Goal: Navigation & Orientation: Find specific page/section

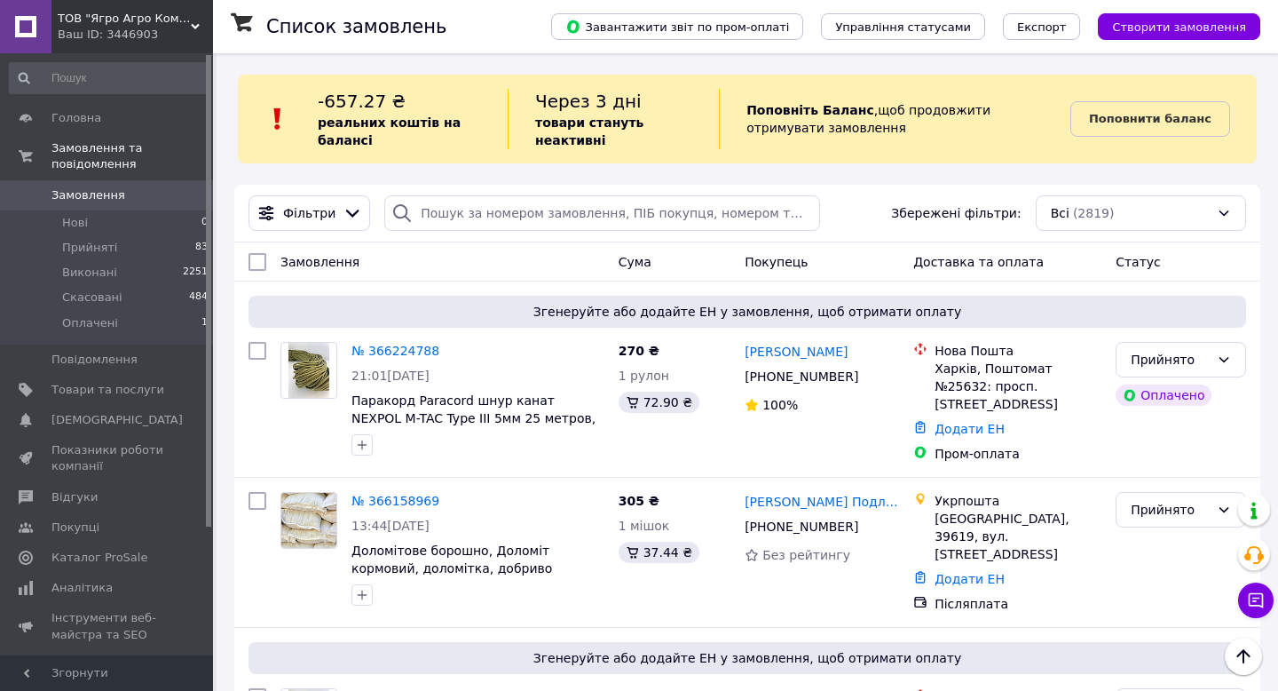
scroll to position [3211, 0]
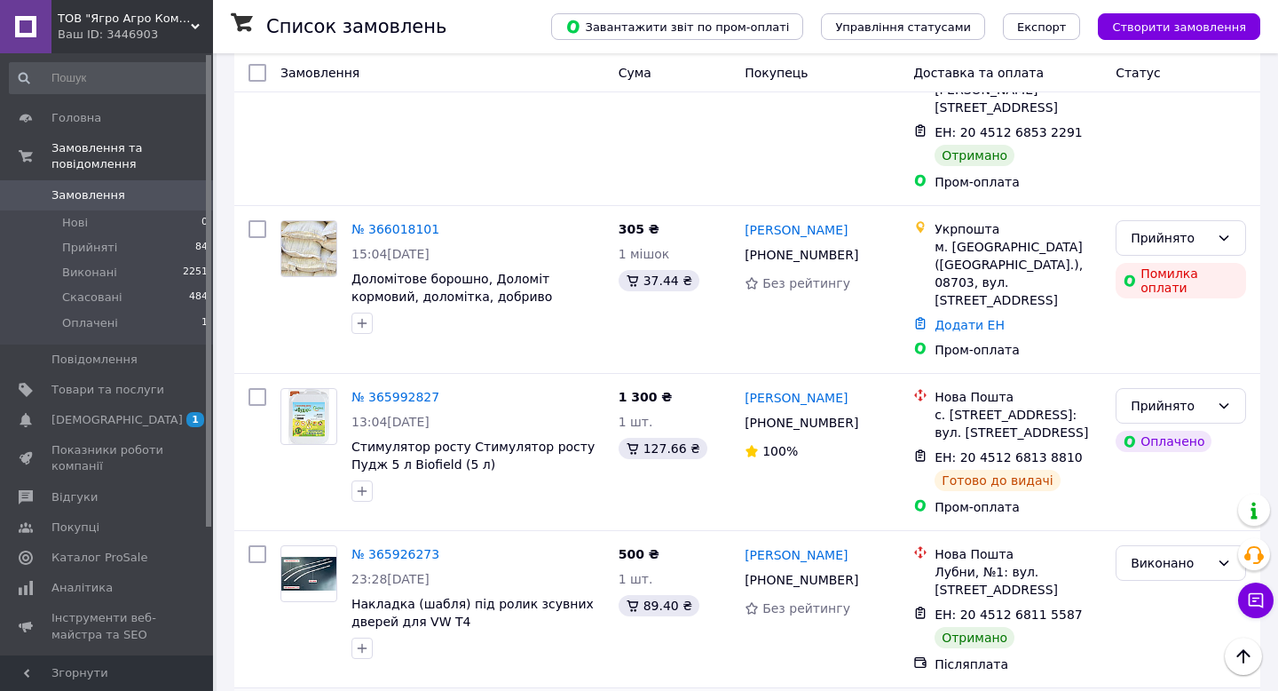
scroll to position [1243, 0]
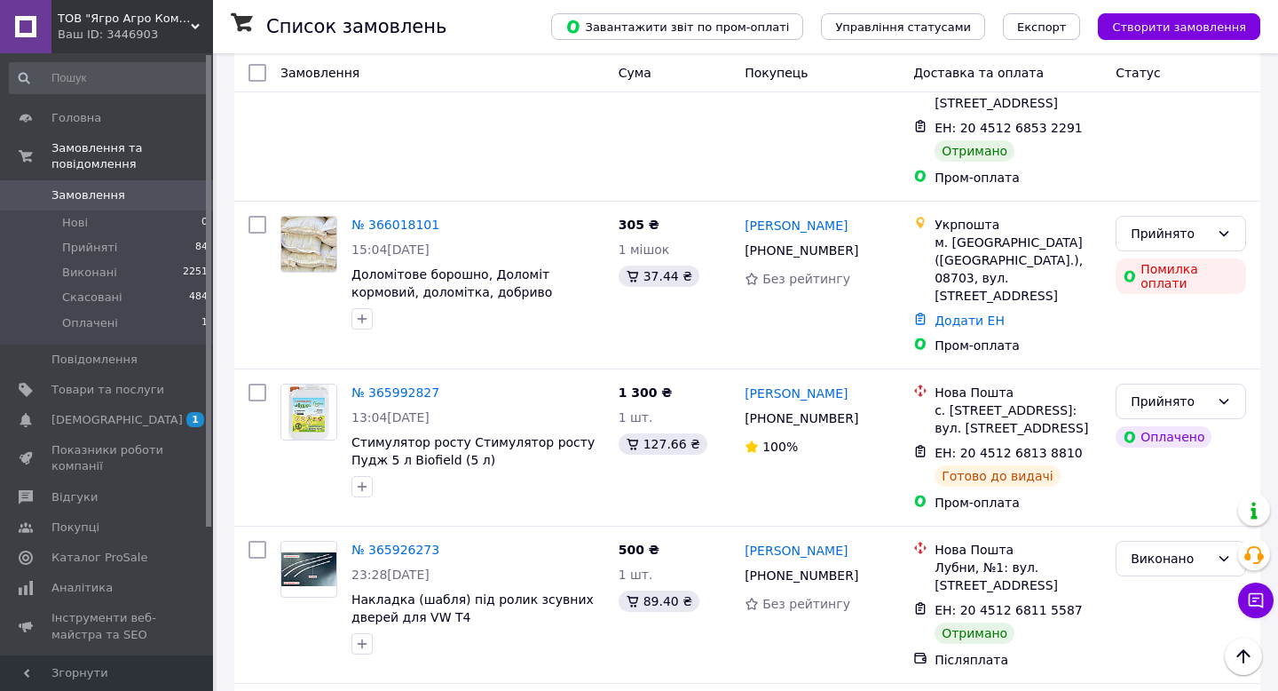
click at [104, 49] on div "ТОВ "Ягро Агро Компанія" Ваш ID: 3446903" at bounding box center [132, 26] width 162 height 53
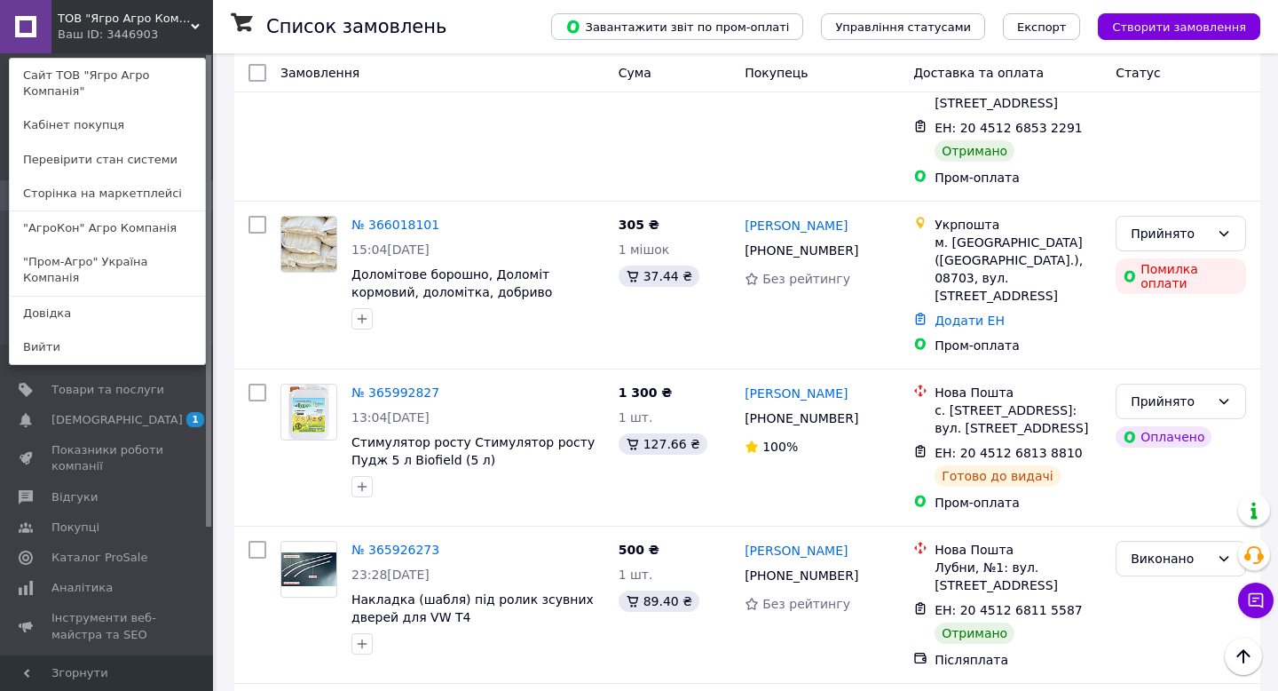
click at [82, 257] on link ""Пром-Агро" Україна Компанія" at bounding box center [107, 270] width 195 height 50
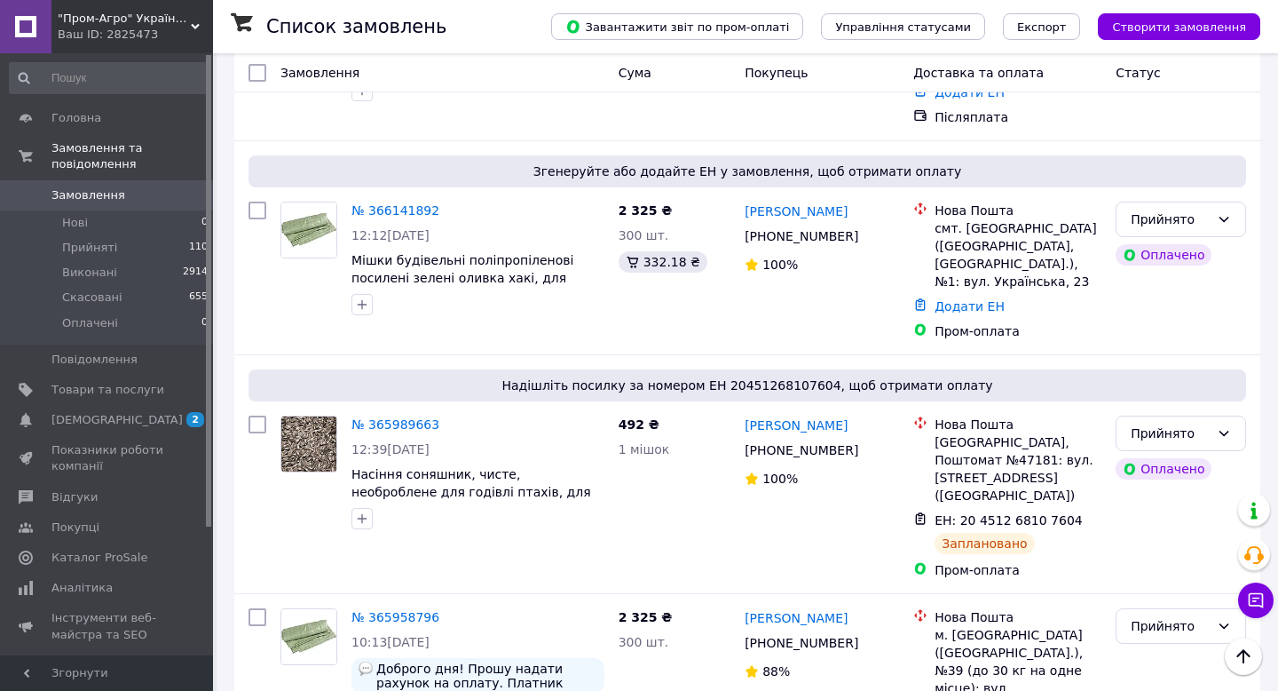
scroll to position [601, 0]
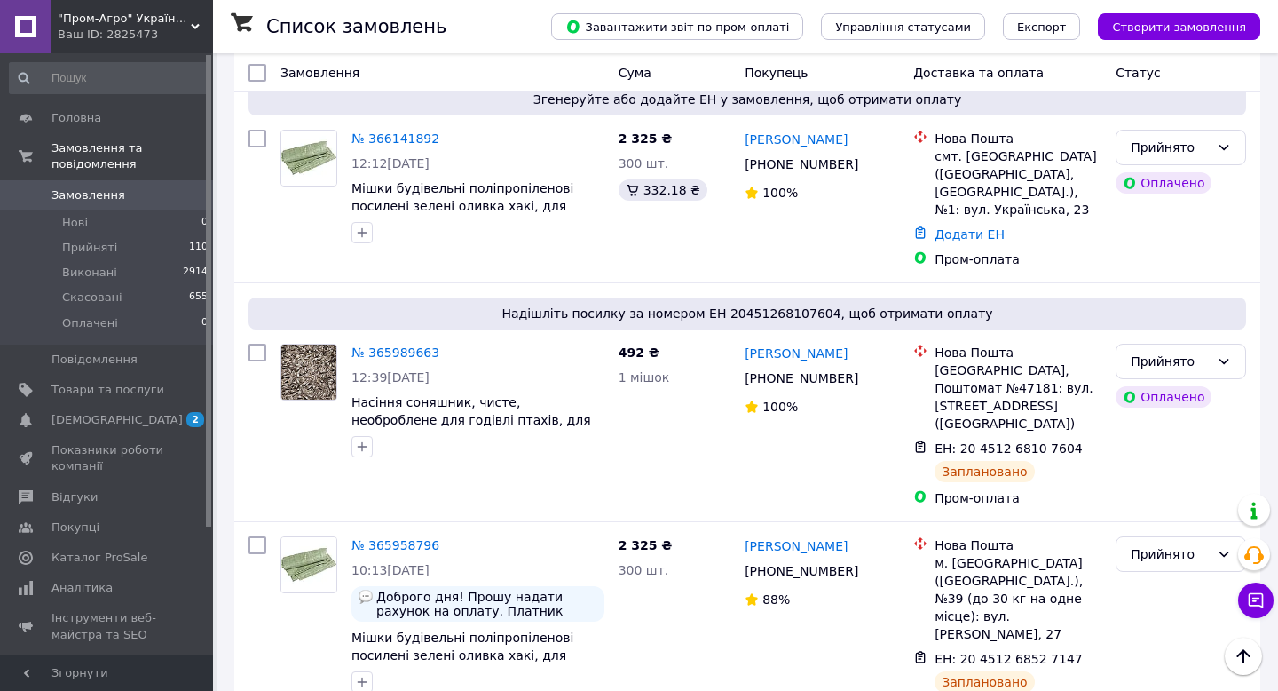
click at [95, 20] on span ""Пром-Агро" Україна Компанія" at bounding box center [124, 19] width 133 height 16
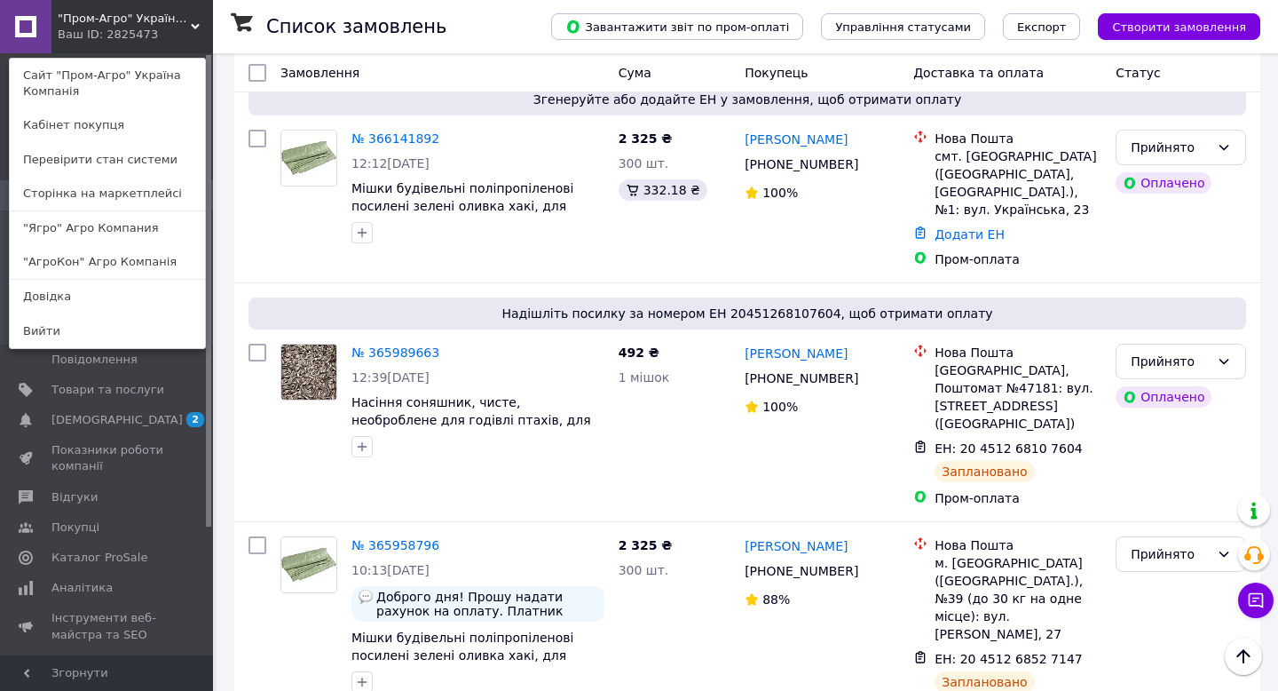
click at [58, 265] on link ""АгроКон" Агро Компанія" at bounding box center [107, 262] width 195 height 34
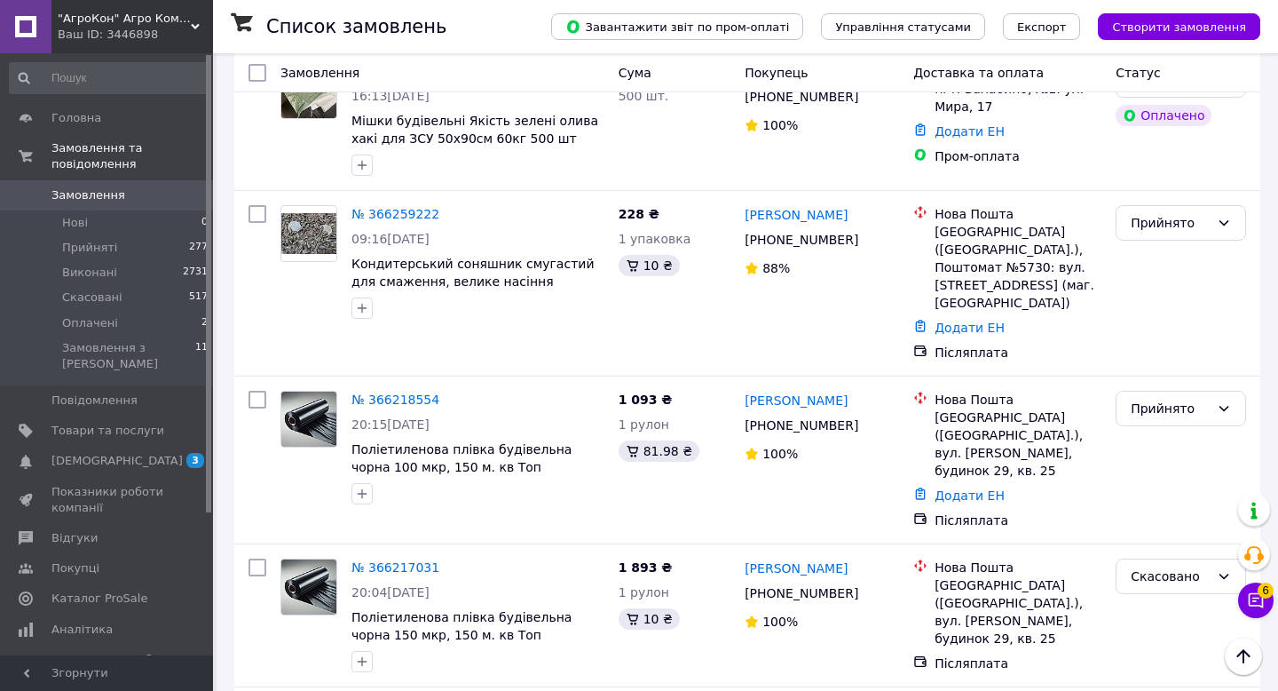
scroll to position [833, 0]
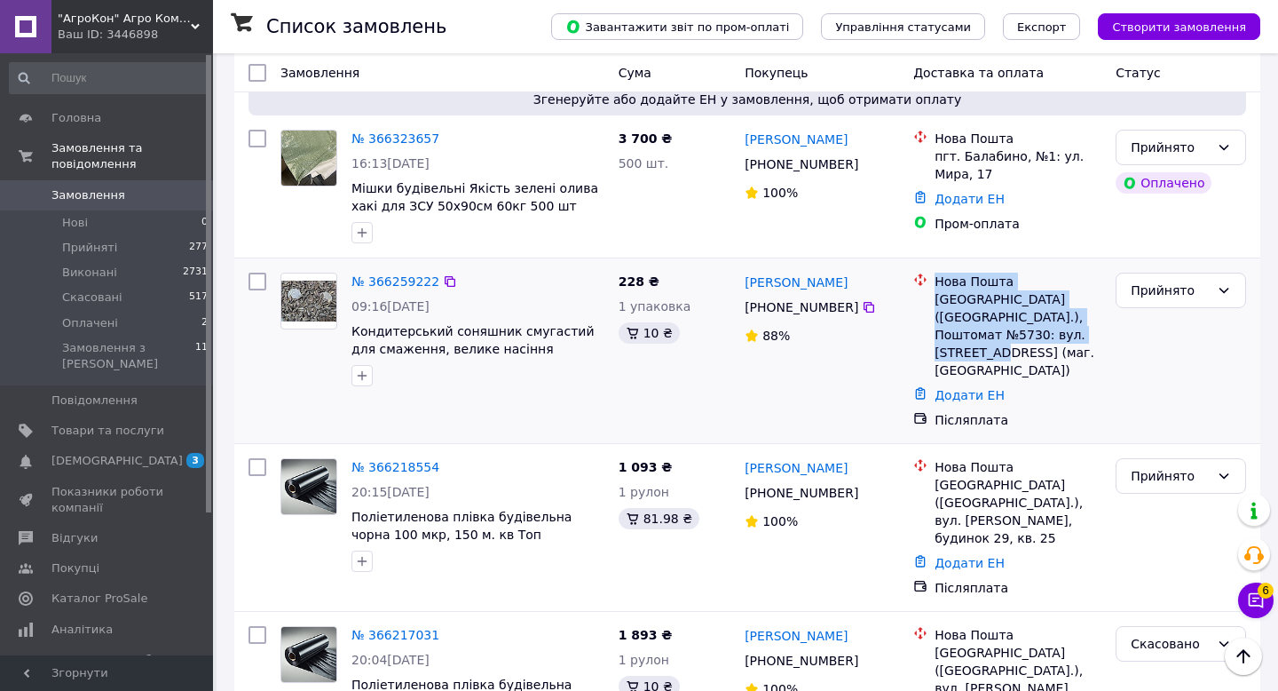
drag, startPoint x: 937, startPoint y: 242, endPoint x: 976, endPoint y: 319, distance: 85.7
click at [976, 319] on div "Нова Пошта Київ (Київська обл.), Поштомат №5730: вул. Солом'янська, 23а (маг. А…" at bounding box center [1018, 325] width 174 height 107
copy div "Нова Пошта Київ (Київська обл.), Поштомат №5730: вул. Солом'янська, 23а (маг. А…"
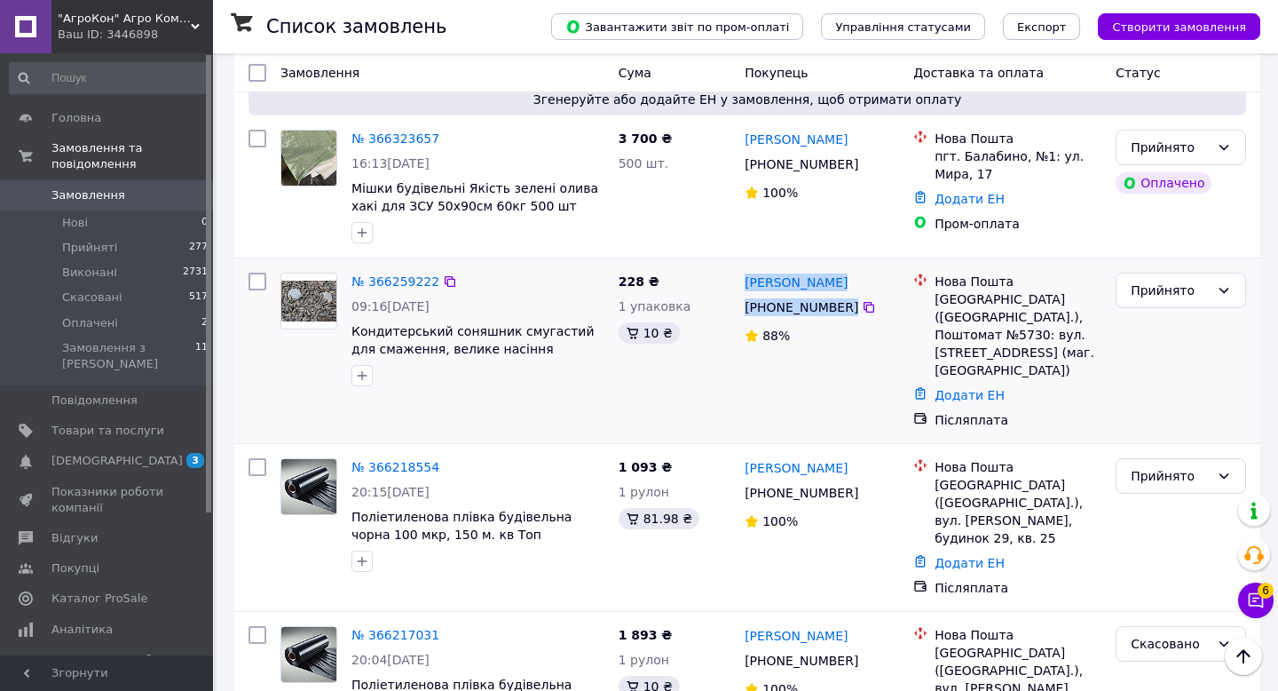
drag, startPoint x: 875, startPoint y: 270, endPoint x: 740, endPoint y: 249, distance: 136.6
click at [740, 265] on div "Олена Комашко +380 67 209 87 74 88%" at bounding box center [822, 350] width 169 height 170
copy div "Олена Комашко +380 67 209 87 74"
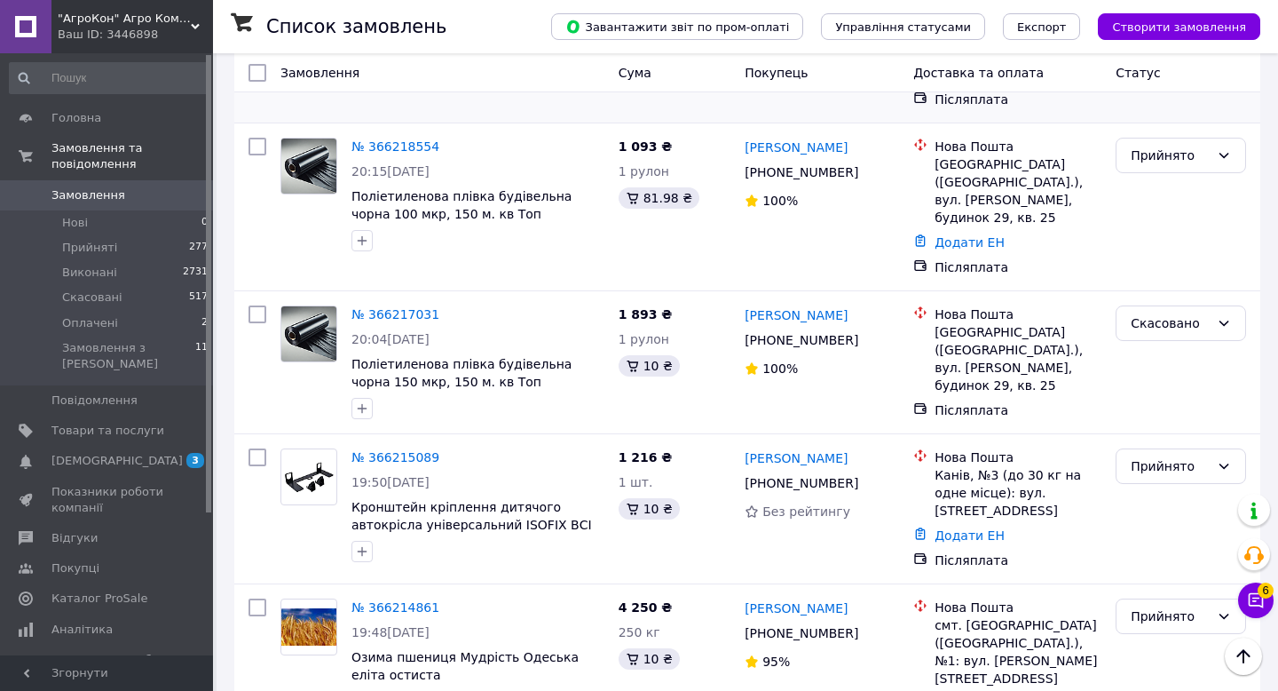
scroll to position [1156, 0]
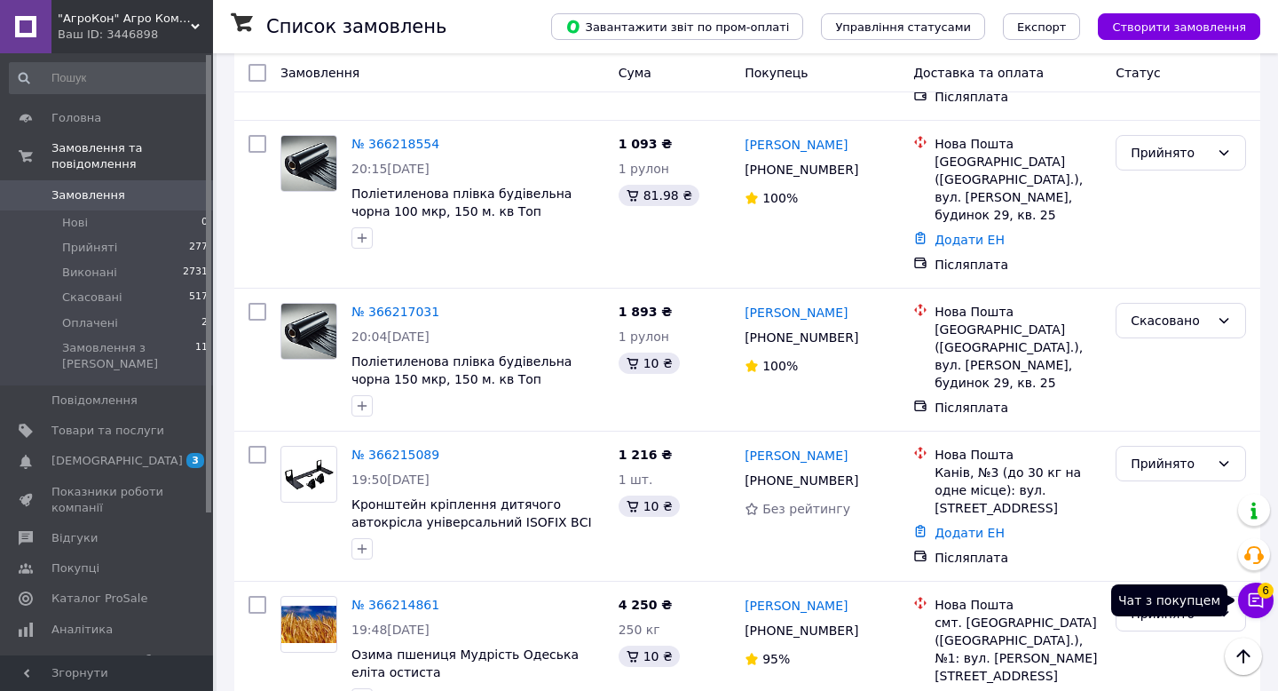
click at [1254, 596] on icon at bounding box center [1256, 600] width 18 height 18
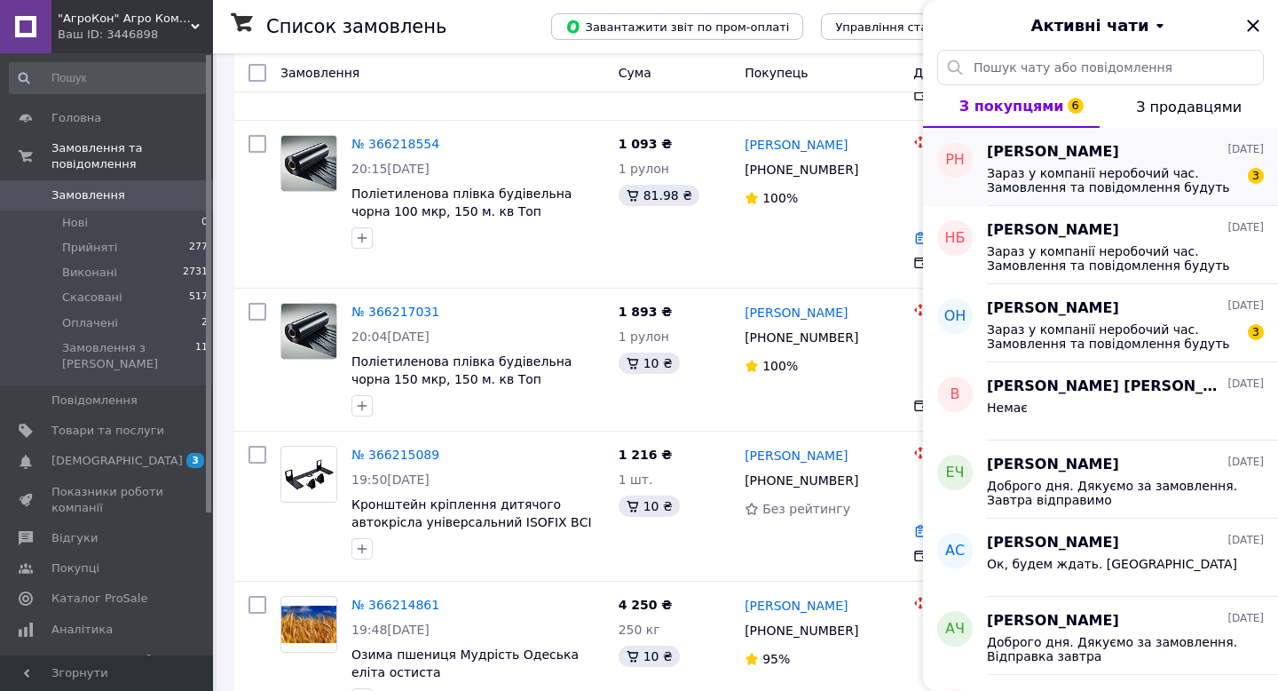
click at [1163, 170] on span "Зараз у компанії неробочий час. Замовлення та повідомлення будуть оброблені з 1…" at bounding box center [1113, 180] width 252 height 28
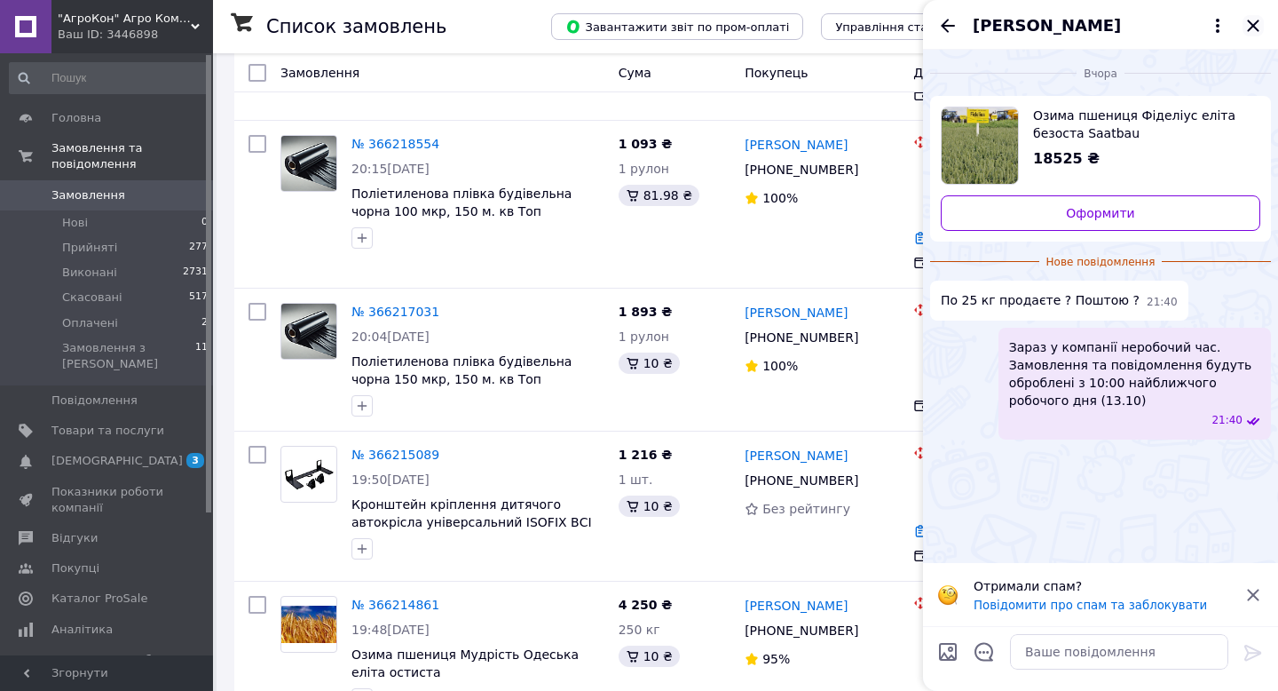
click at [1255, 20] on icon "Закрити" at bounding box center [1253, 25] width 21 height 21
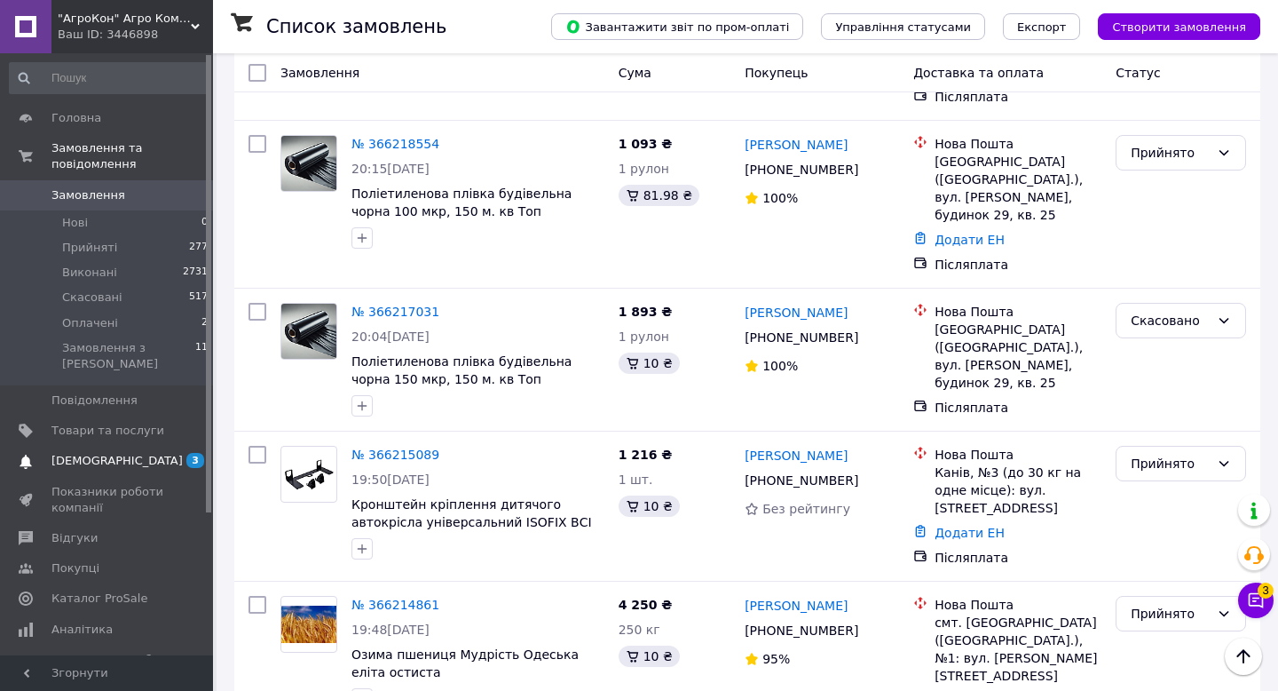
click at [117, 453] on span "[DEMOGRAPHIC_DATA]" at bounding box center [116, 461] width 131 height 16
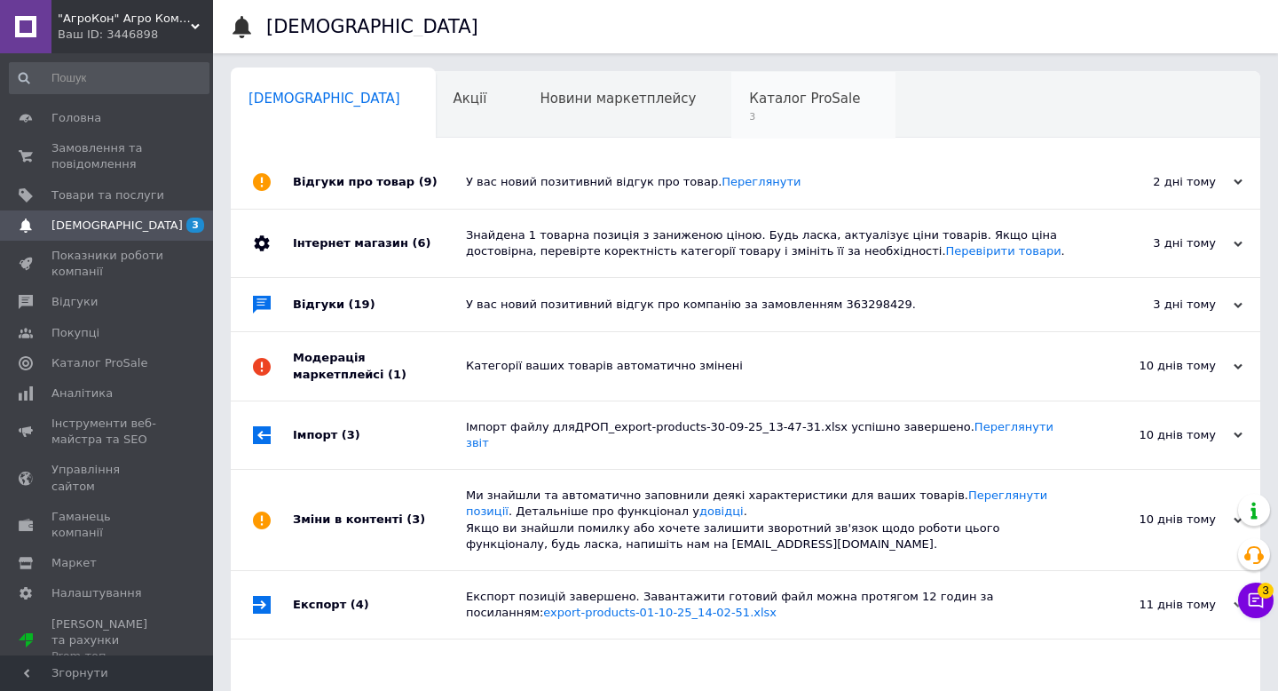
click at [731, 87] on div "Каталог ProSale 3" at bounding box center [813, 105] width 164 height 67
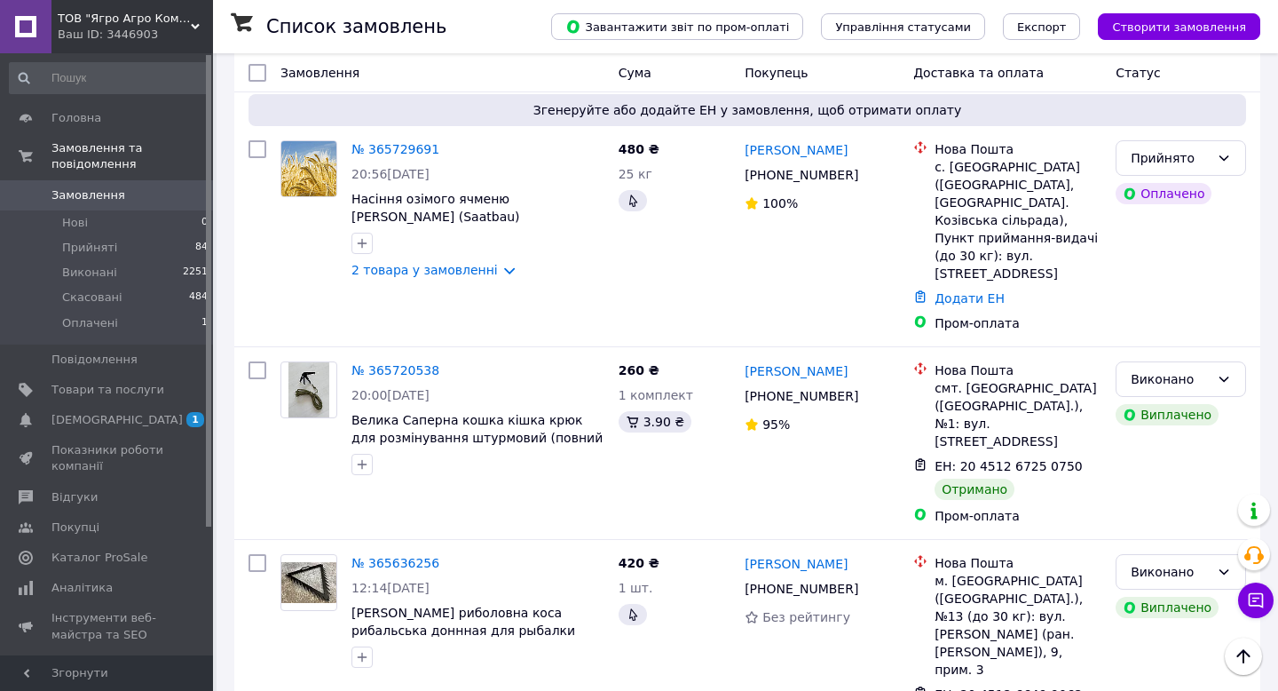
scroll to position [3204, 0]
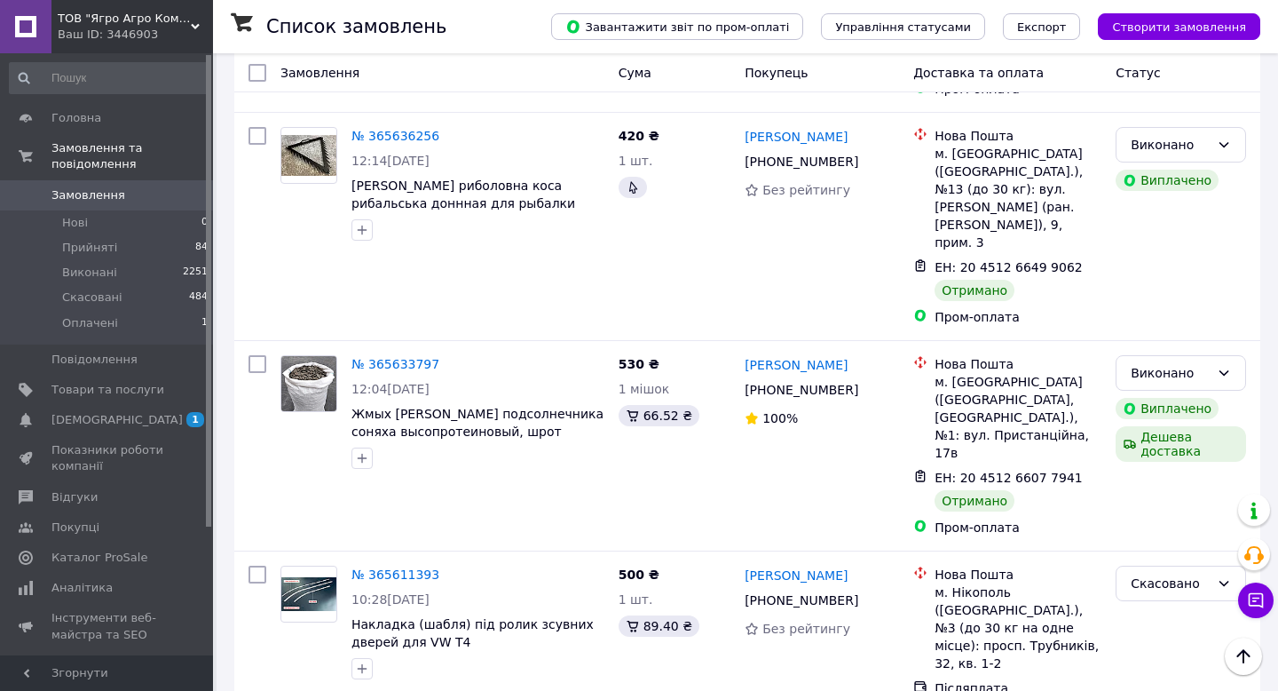
click at [155, 31] on div "Ваш ID: 3446903" at bounding box center [135, 35] width 155 height 16
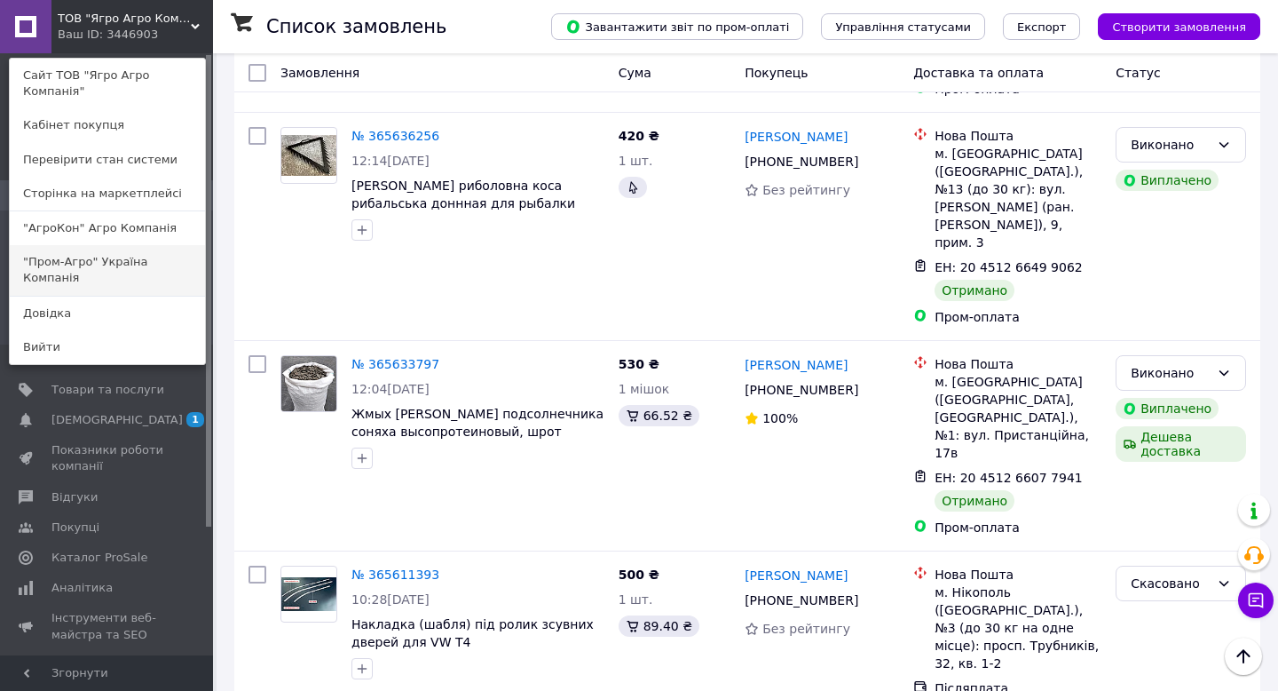
click at [91, 265] on link ""Пром-Агро" Україна Компанія" at bounding box center [107, 270] width 195 height 50
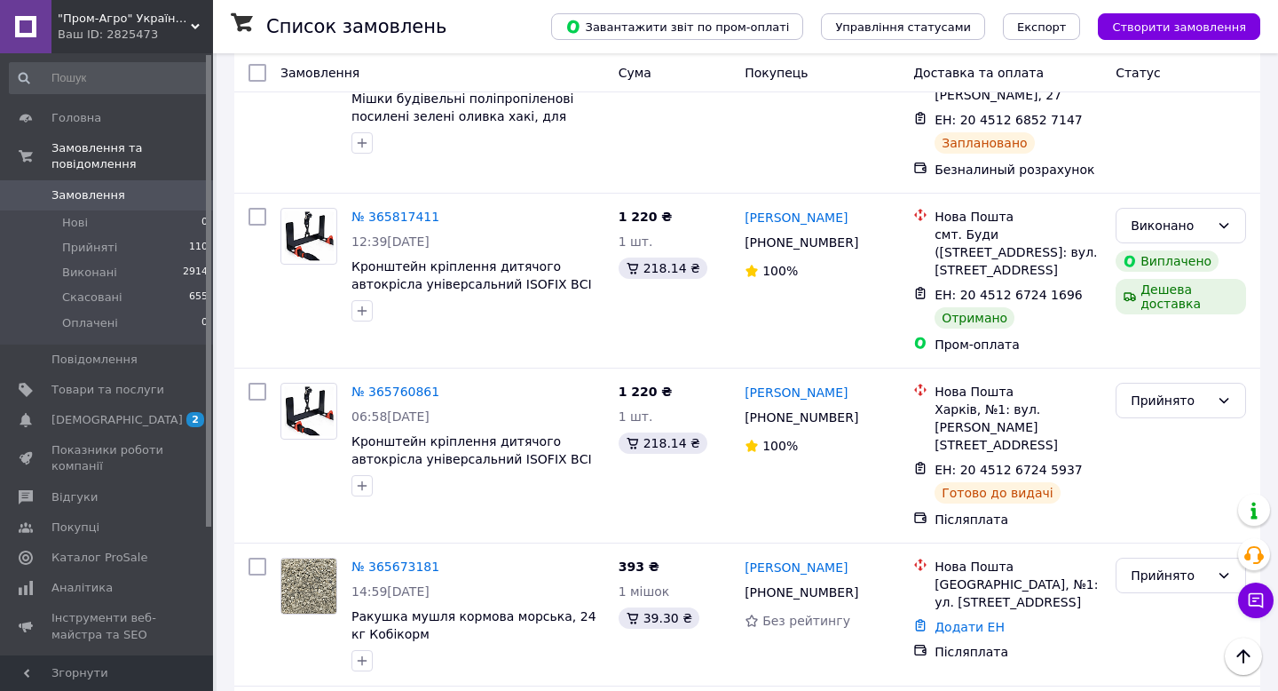
scroll to position [1141, 0]
click at [1088, 288] on icon at bounding box center [1093, 293] width 11 height 11
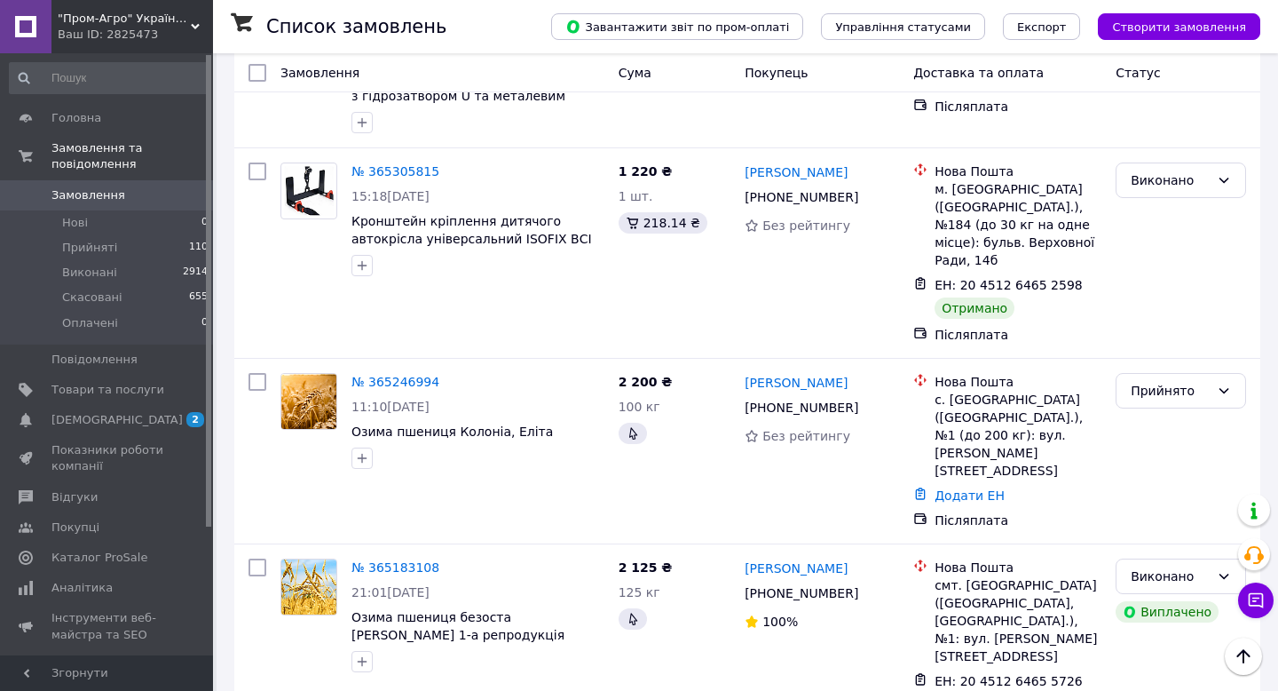
scroll to position [3226, 0]
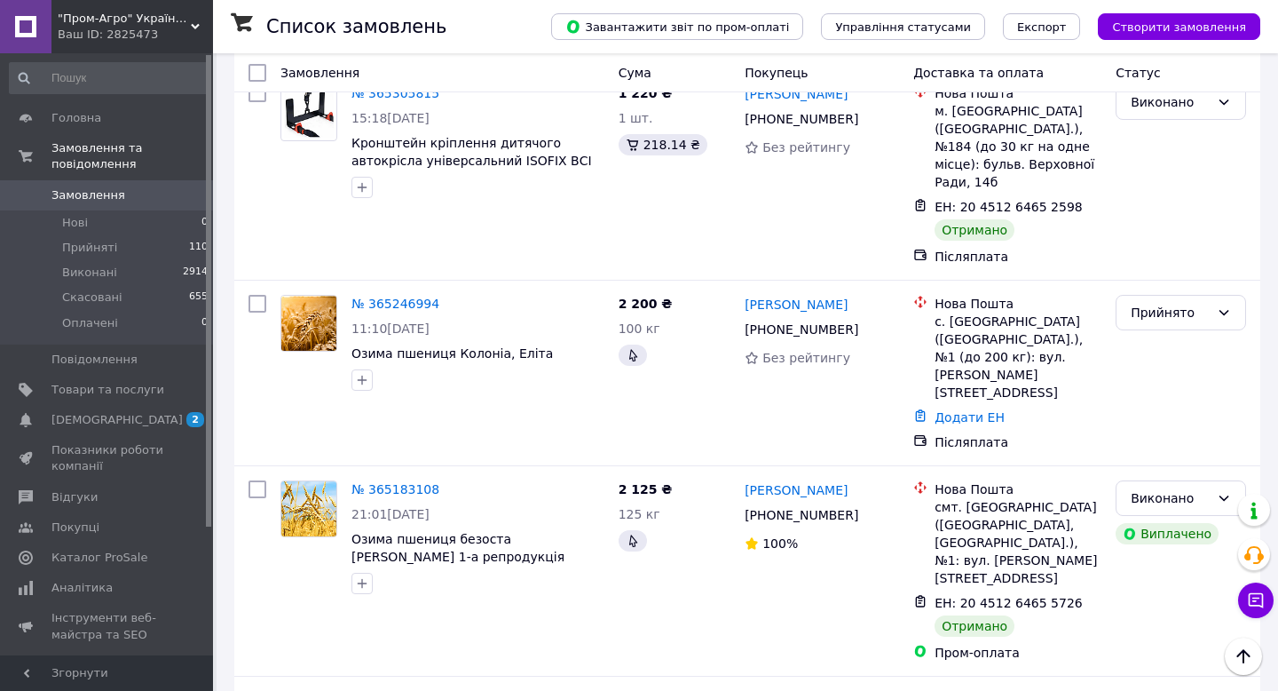
click at [125, 27] on div "Ваш ID: 2825473" at bounding box center [135, 35] width 155 height 16
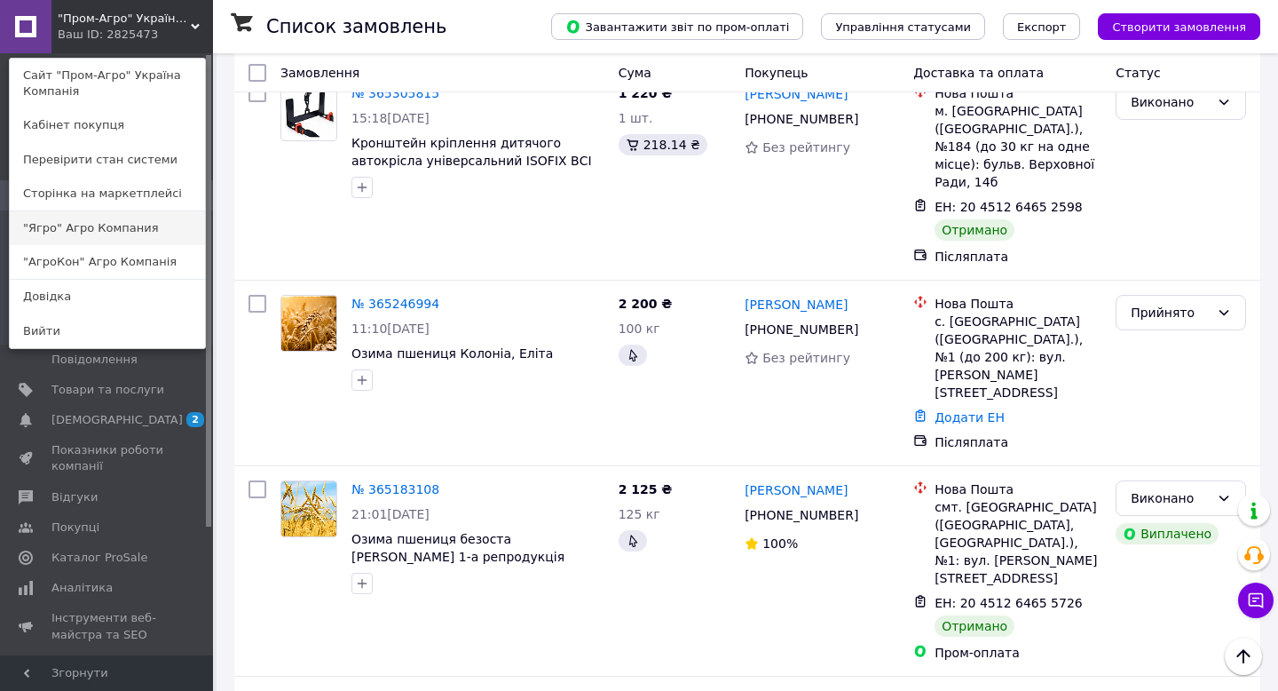
click at [75, 233] on link ""Ягро" Агро Компания" at bounding box center [107, 228] width 195 height 34
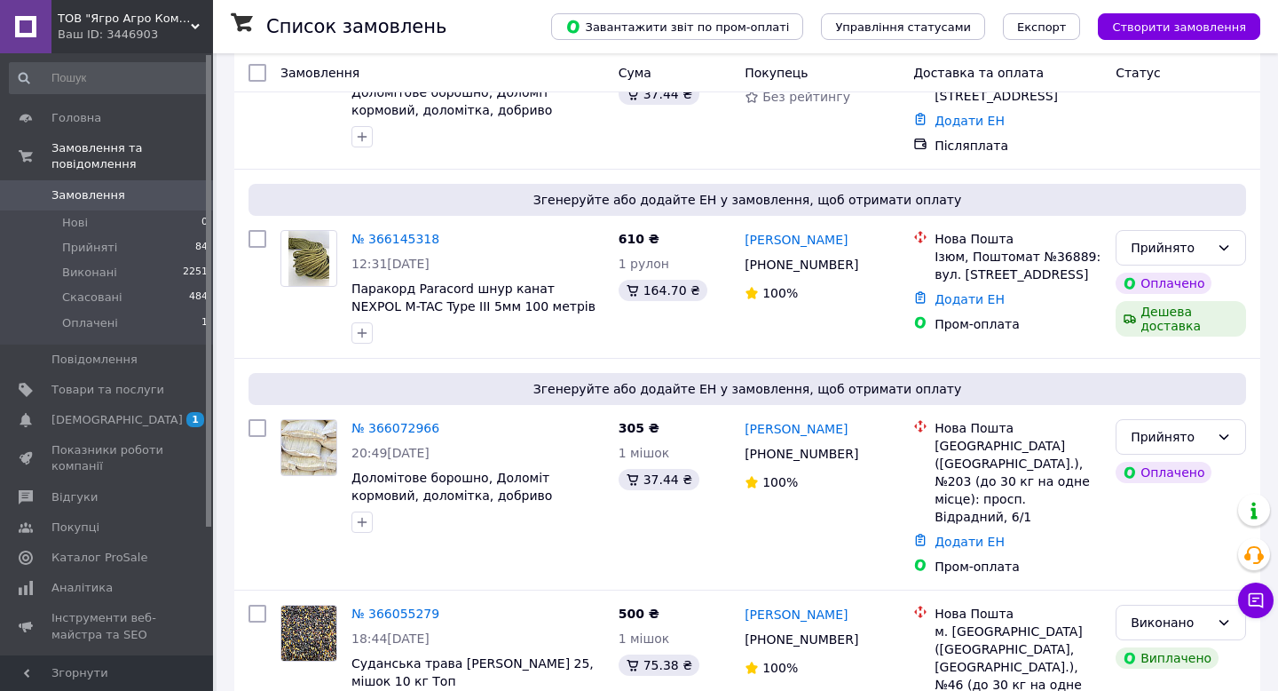
scroll to position [615, 0]
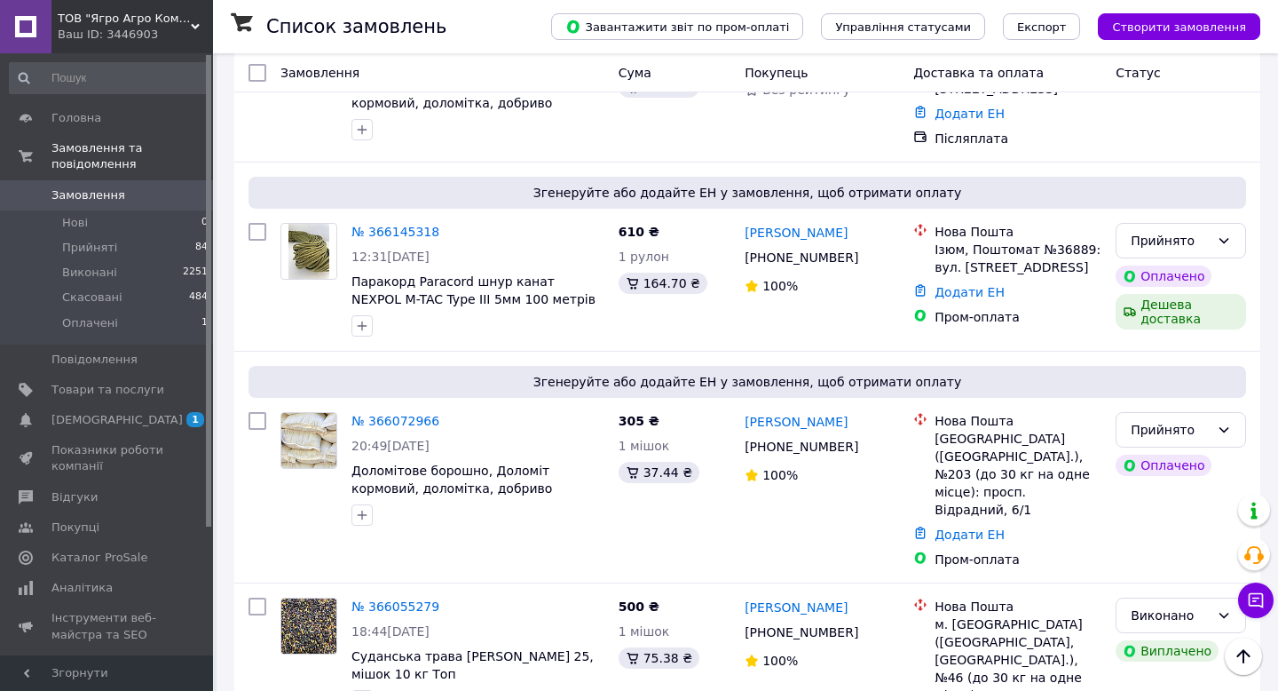
click at [102, 34] on div "Ваш ID: 3446903" at bounding box center [135, 35] width 155 height 16
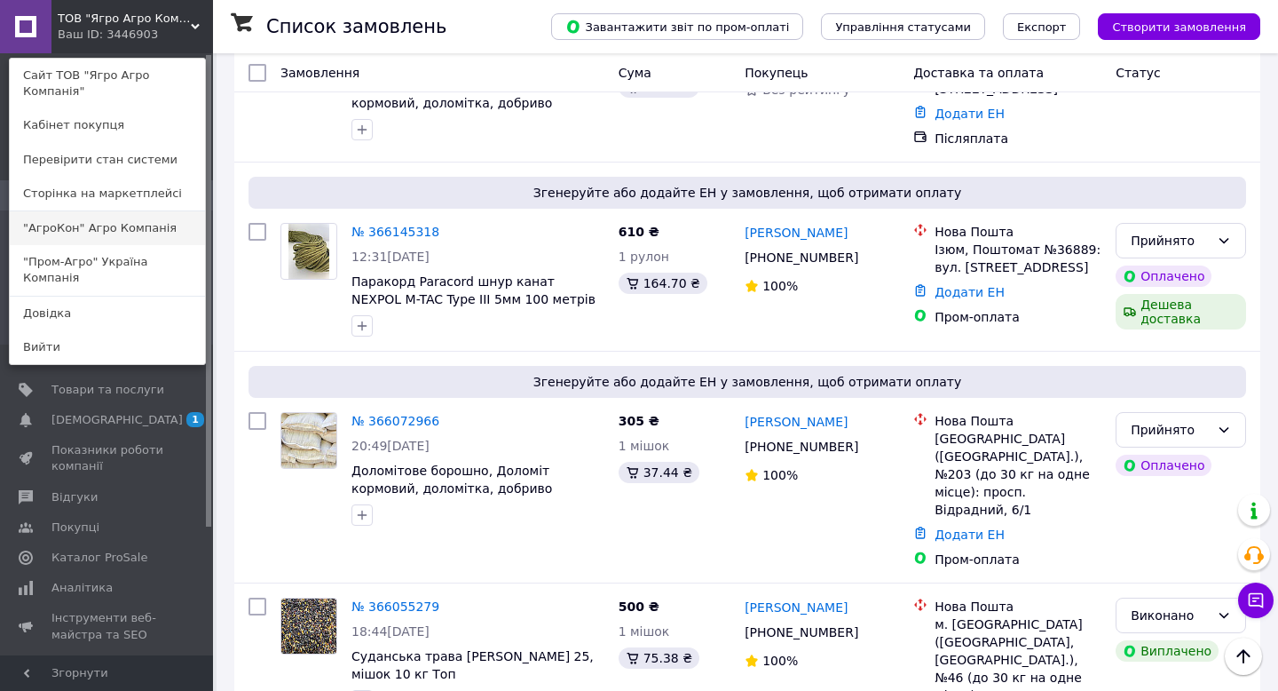
click at [86, 232] on link ""АгроКон" Агро Компанія" at bounding box center [107, 228] width 195 height 34
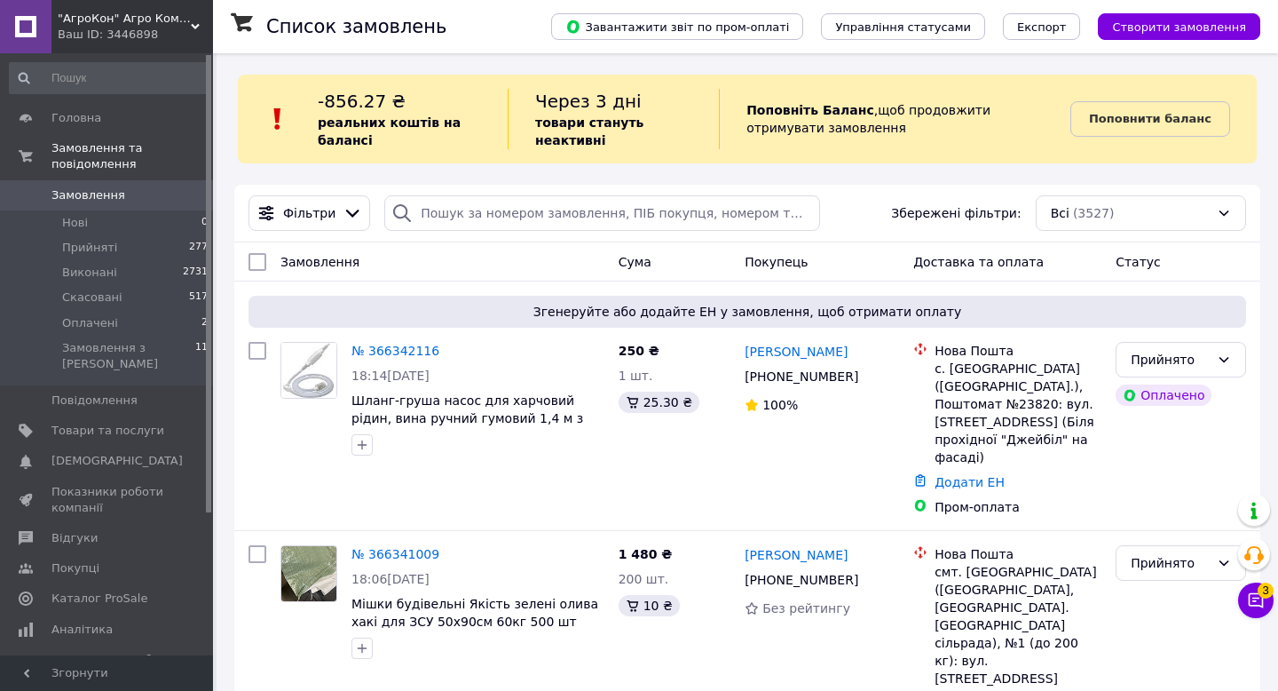
click at [121, 17] on span ""АгроКон" Агро Компанія ТОВ" at bounding box center [124, 19] width 133 height 16
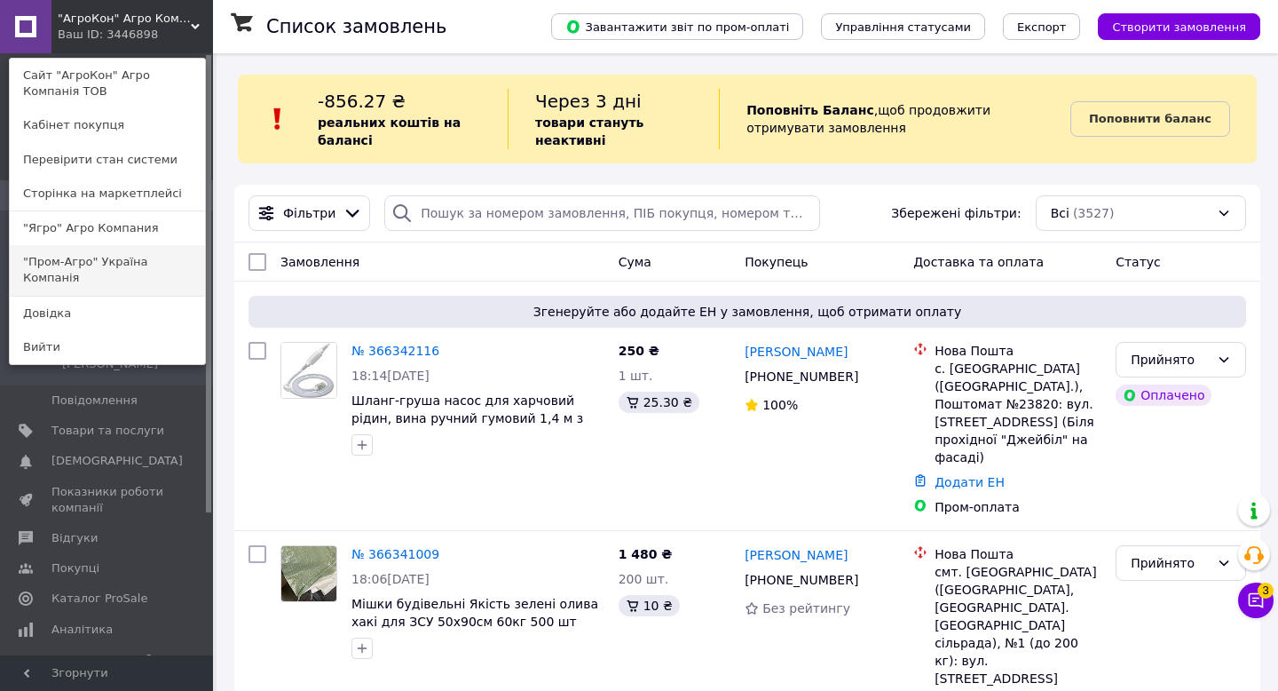
click at [75, 268] on link ""Пром-Агро" Україна Компанія" at bounding box center [107, 270] width 195 height 50
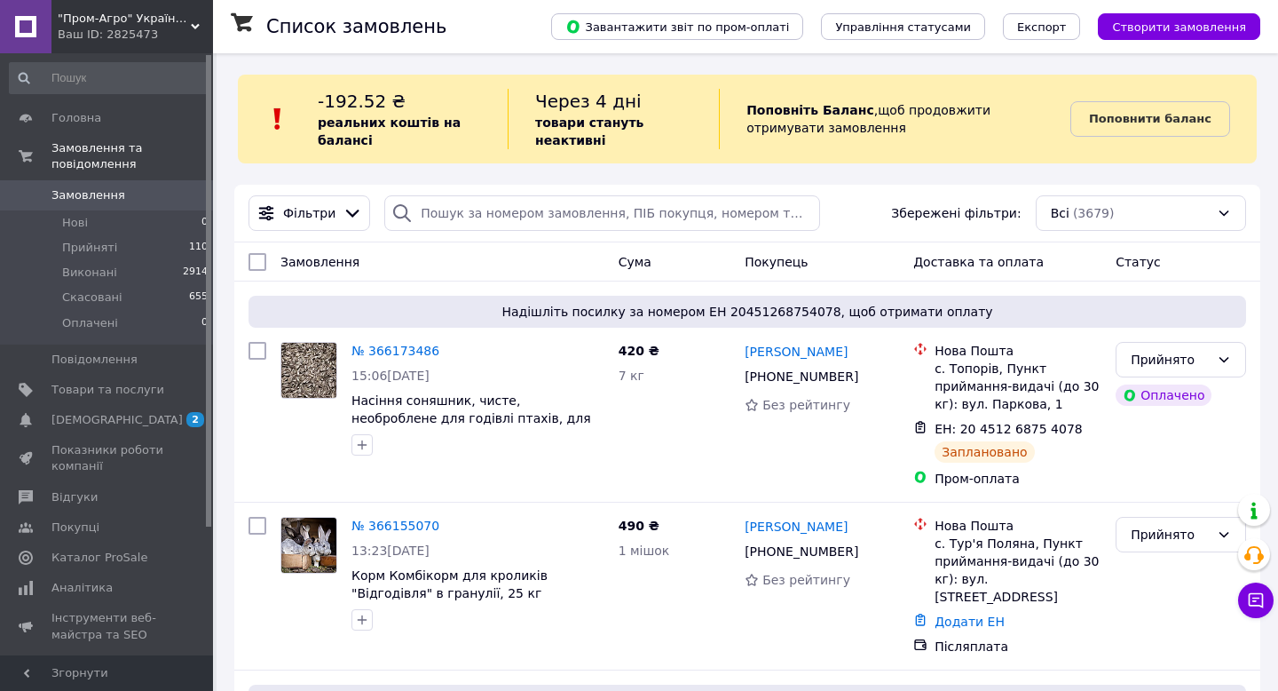
click at [104, 33] on div "Ваш ID: 2825473" at bounding box center [135, 35] width 155 height 16
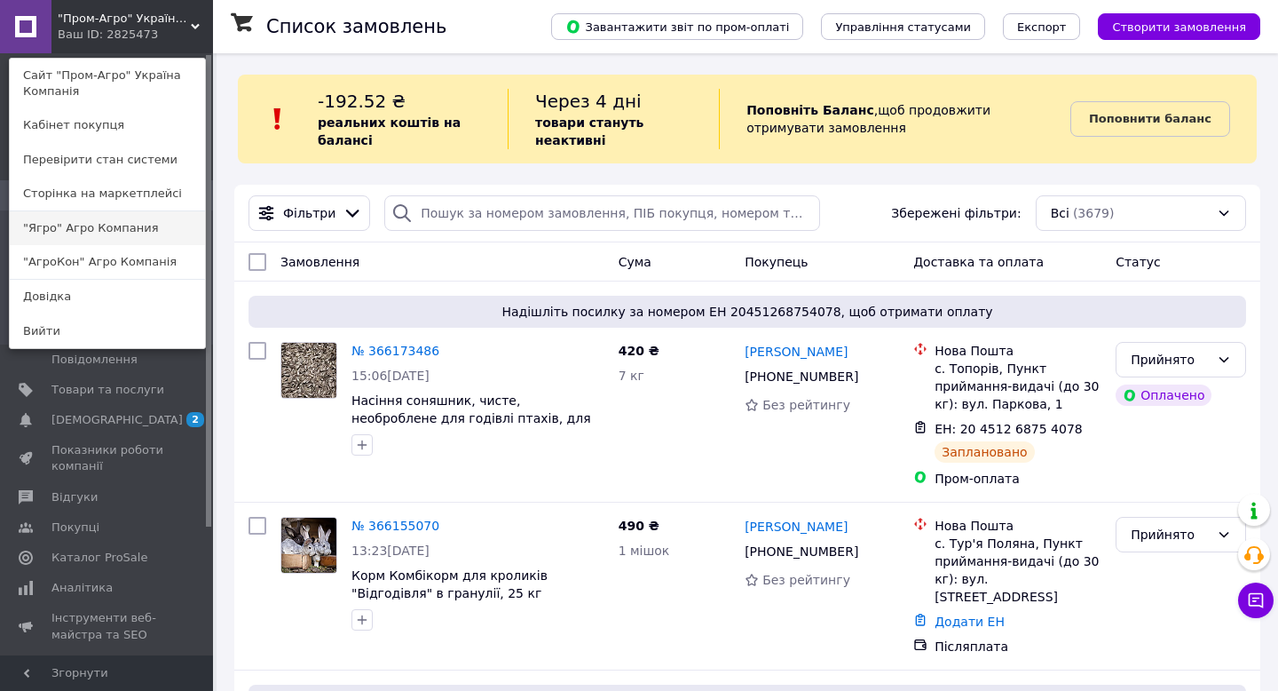
click at [59, 234] on link ""Ягро" Агро Компания" at bounding box center [107, 228] width 195 height 34
